Goal: Information Seeking & Learning: Learn about a topic

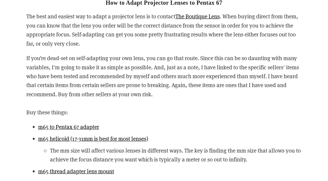
scroll to position [1072, 0]
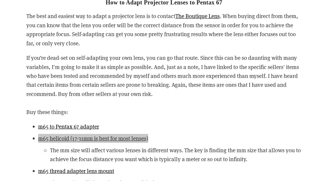
drag, startPoint x: 137, startPoint y: 136, endPoint x: 210, endPoint y: 2, distance: 152.5
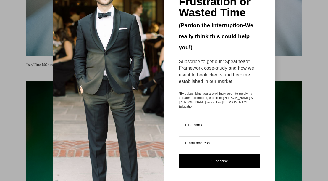
scroll to position [0, 0]
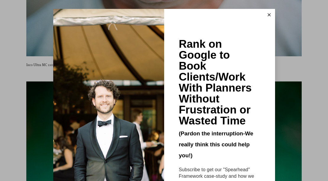
click at [268, 15] on icon at bounding box center [269, 14] width 3 height 3
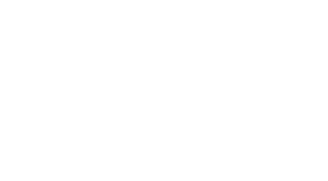
scroll to position [3813, 0]
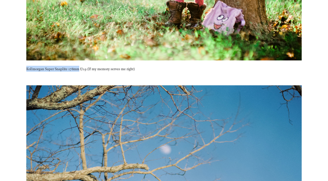
drag, startPoint x: 79, startPoint y: 77, endPoint x: 20, endPoint y: 74, distance: 59.3
copy p "Kollmorgan Super Snaplite 178mm"
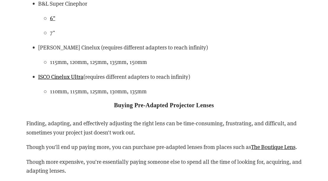
scroll to position [1517, 0]
